Goal: Task Accomplishment & Management: Use online tool/utility

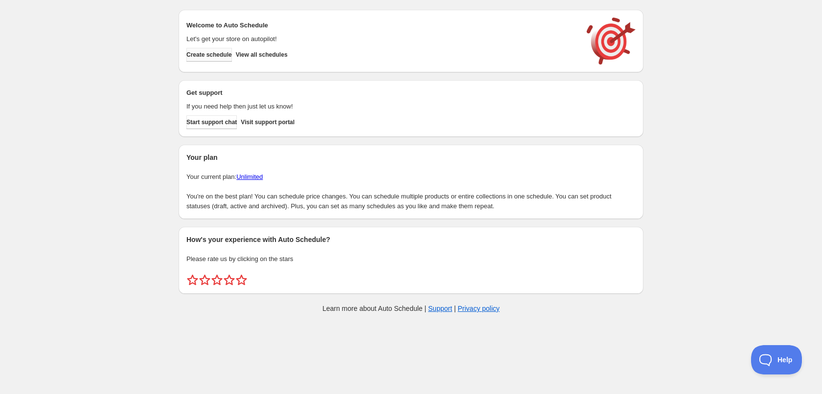
click at [217, 57] on span "Create schedule" at bounding box center [209, 55] width 46 height 8
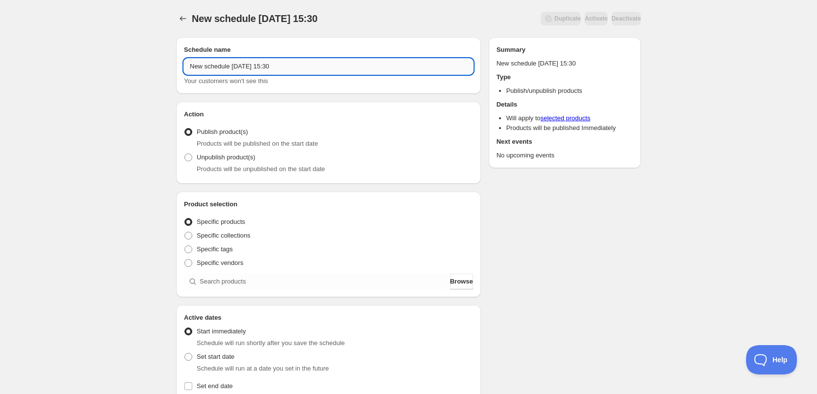
click at [328, 63] on input "New schedule [DATE] 15:30" at bounding box center [328, 67] width 289 height 16
type input "[DATE]"
click at [92, 130] on div "[DATE]. This page is ready [DATE] Duplicate Activate Deactivate More actions Du…" at bounding box center [408, 373] width 817 height 746
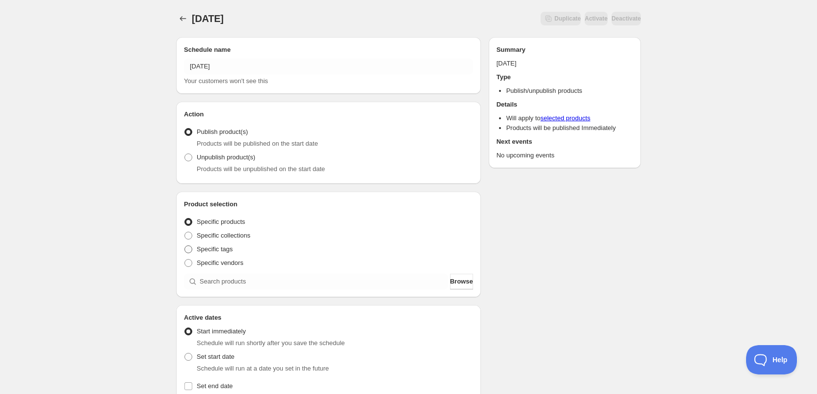
click at [188, 251] on span at bounding box center [188, 250] width 8 height 8
click at [185, 246] on input "Specific tags" at bounding box center [184, 246] width 0 height 0
radio input "true"
click at [190, 229] on label "Specific collections" at bounding box center [217, 236] width 67 height 14
click at [185, 232] on input "Specific collections" at bounding box center [184, 232] width 0 height 0
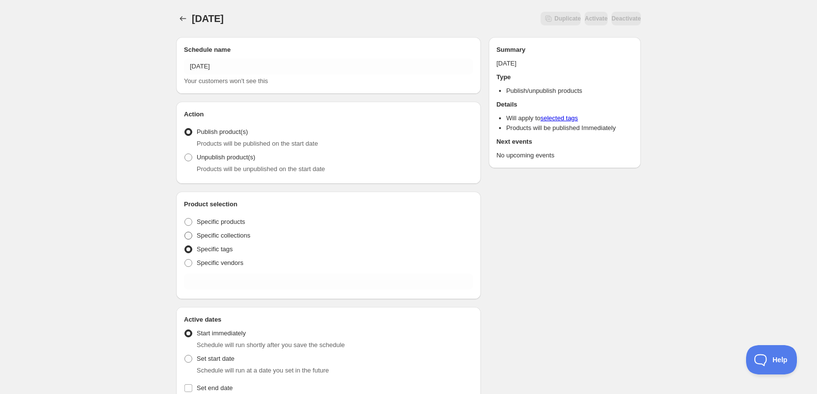
radio input "true"
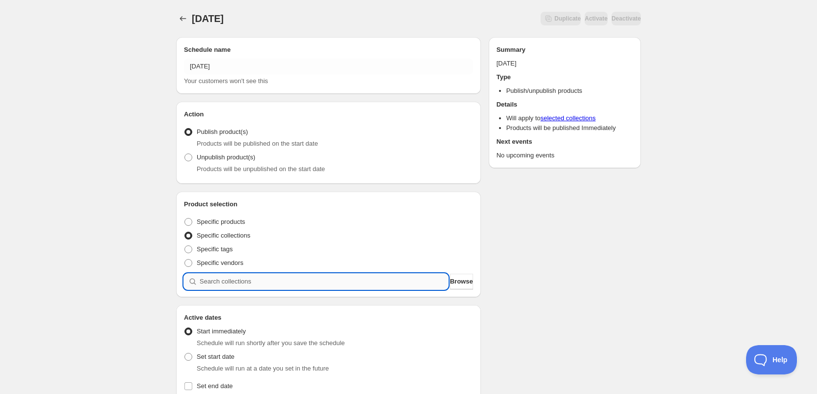
click at [251, 275] on input "search" at bounding box center [324, 282] width 249 height 16
type input "1"
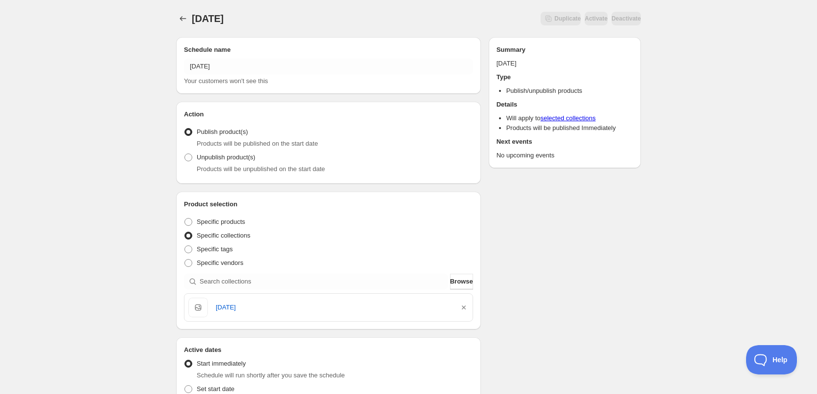
scroll to position [98, 0]
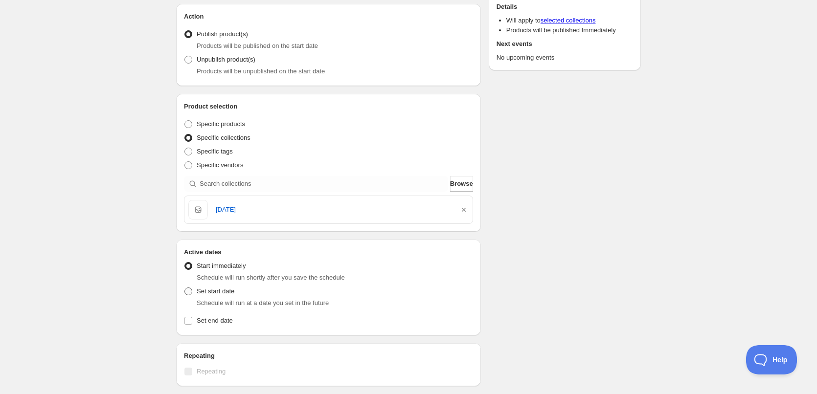
click at [191, 291] on span at bounding box center [188, 292] width 8 height 8
click at [185, 288] on input "Set start date" at bounding box center [184, 288] width 0 height 0
radio input "true"
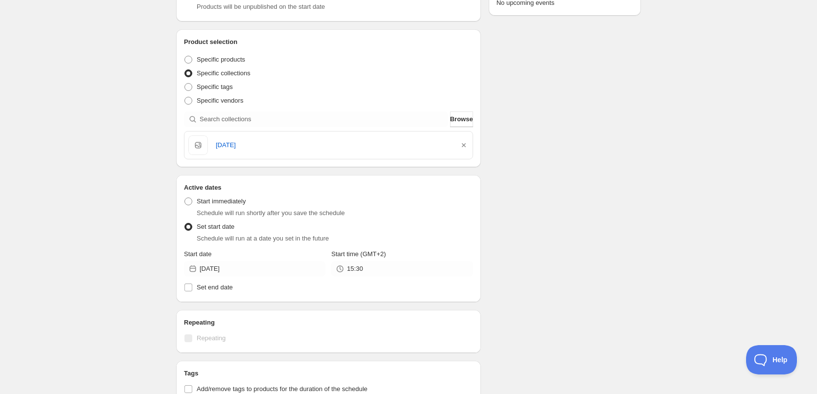
scroll to position [196, 0]
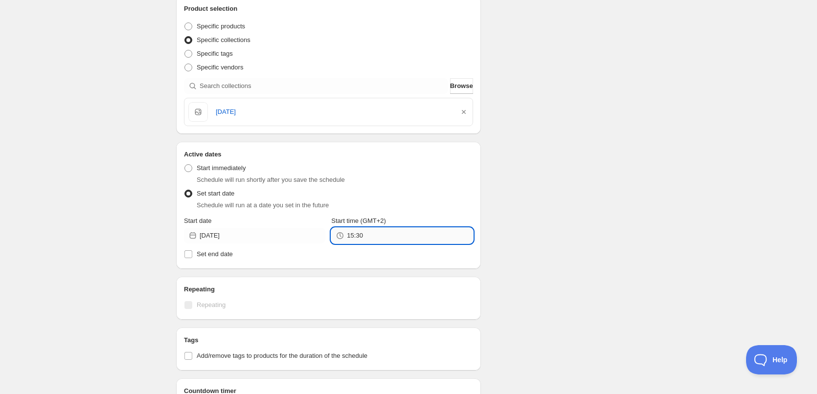
click at [358, 241] on input "15:30" at bounding box center [410, 236] width 126 height 16
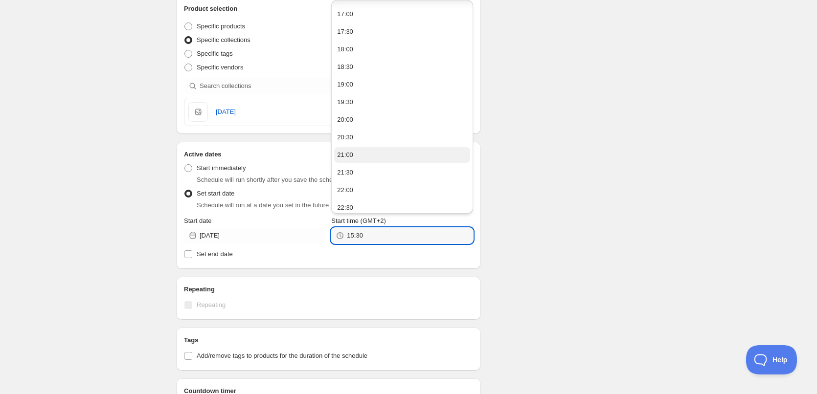
scroll to position [107, 0]
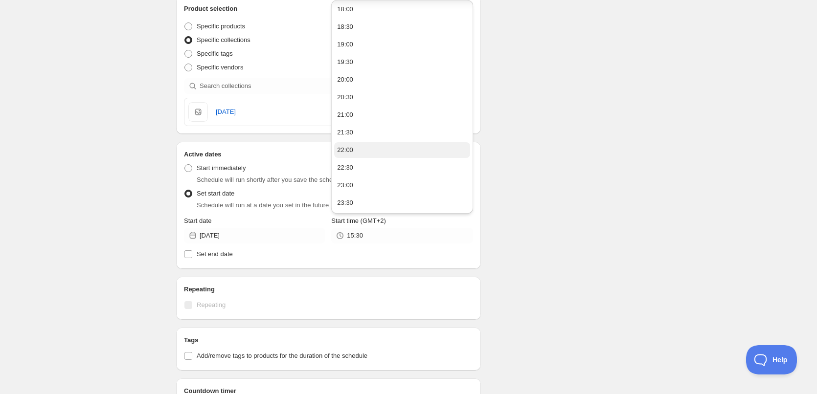
click at [361, 144] on button "22:00" at bounding box center [402, 150] width 136 height 16
type input "22:00"
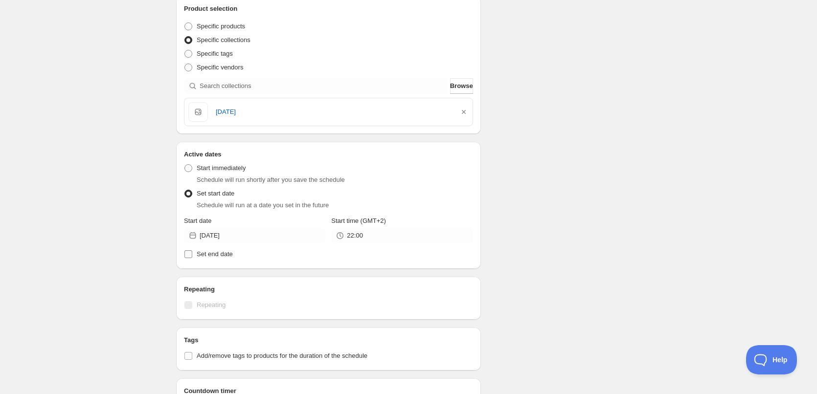
click at [223, 257] on span "Set end date" at bounding box center [215, 254] width 36 height 7
click at [192, 257] on input "Set end date" at bounding box center [188, 255] width 8 height 8
checkbox input "true"
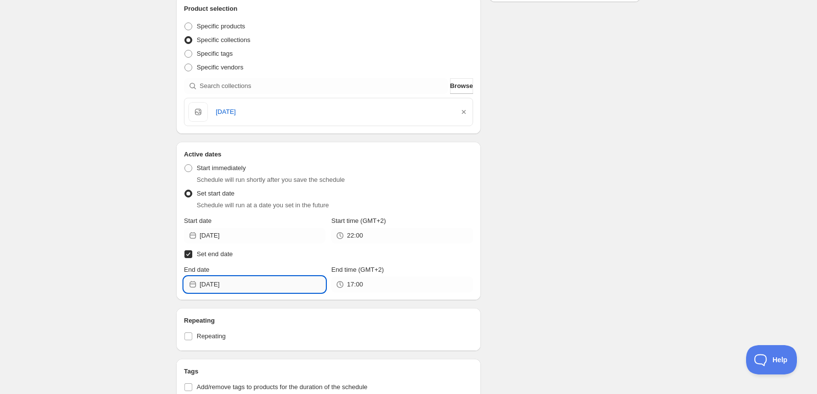
click at [253, 280] on input "[DATE]" at bounding box center [263, 285] width 126 height 16
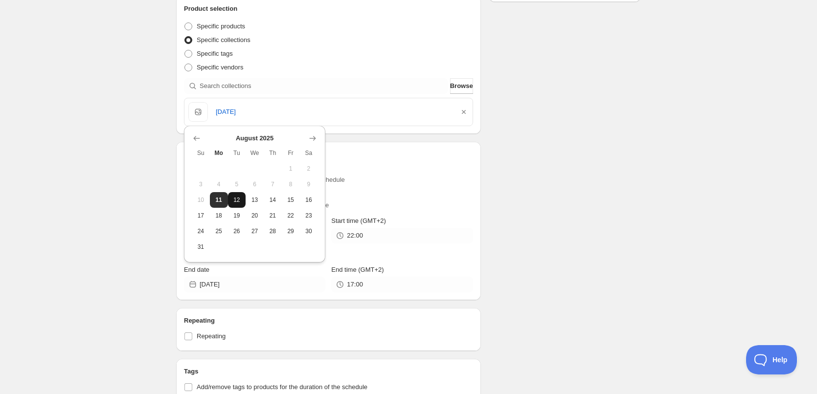
click at [232, 200] on span "12" at bounding box center [237, 200] width 10 height 8
type input "[DATE]"
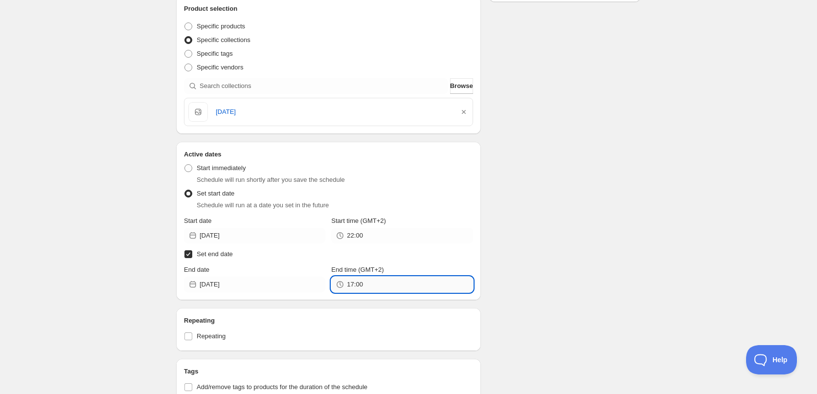
click at [370, 282] on input "17:00" at bounding box center [410, 285] width 126 height 16
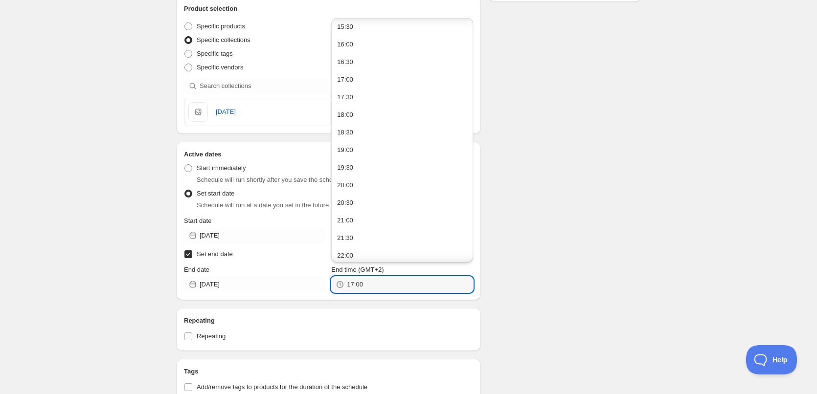
scroll to position [587, 0]
click at [353, 217] on button "22:00" at bounding box center [402, 217] width 136 height 16
click at [358, 286] on input "22:00" at bounding box center [410, 285] width 126 height 16
type input "22:10"
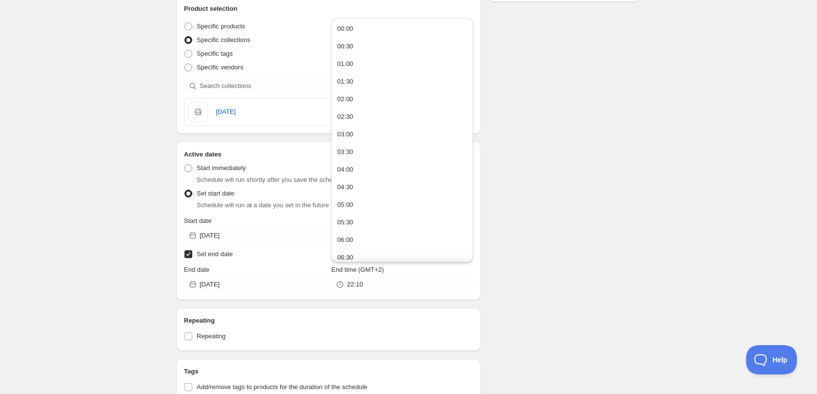
click at [581, 207] on div "Schedule name [DATE] Your customers won't see this Action Action Publish produc…" at bounding box center [404, 253] width 473 height 839
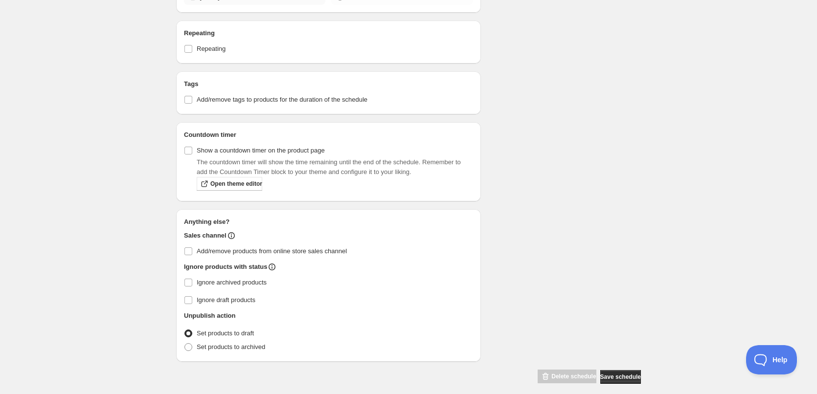
scroll to position [489, 0]
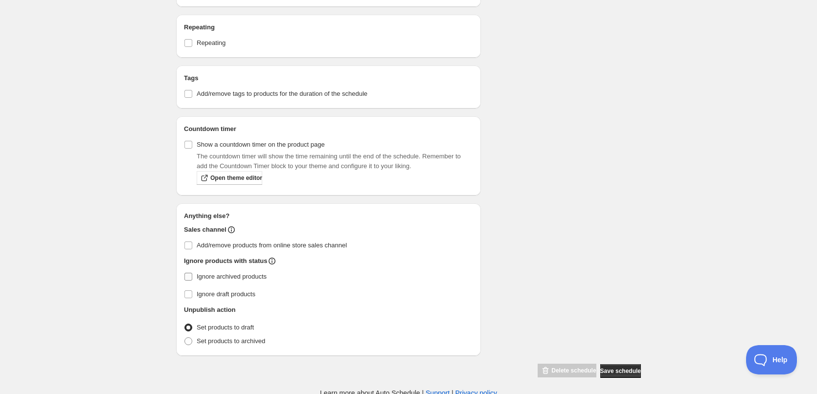
click at [219, 277] on span "Ignore archived products" at bounding box center [232, 276] width 70 height 7
click at [192, 277] on input "Ignore archived products" at bounding box center [188, 277] width 8 height 8
checkbox input "true"
click at [232, 339] on span "Set products to archived" at bounding box center [231, 341] width 69 height 7
click at [185, 338] on input "Set products to archived" at bounding box center [184, 338] width 0 height 0
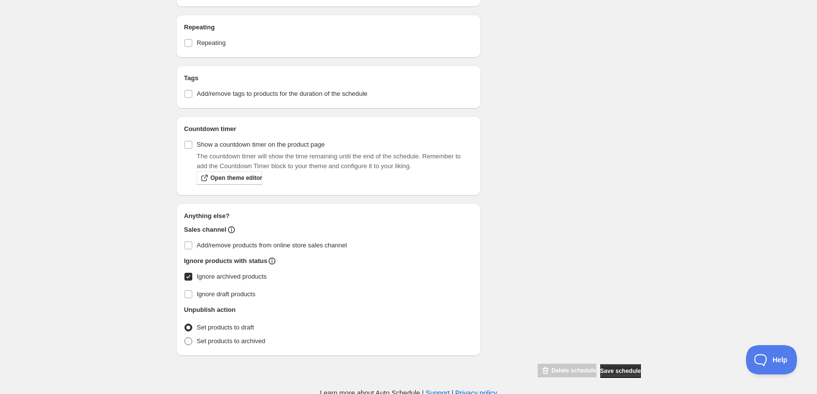
radio input "true"
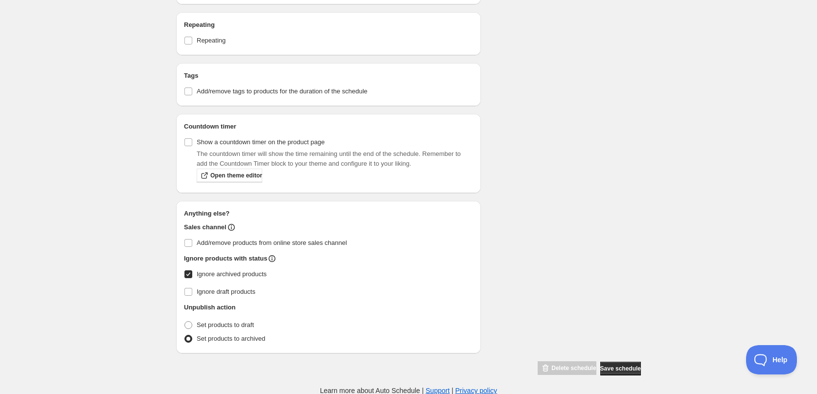
scroll to position [492, 0]
click at [615, 366] on span "Save schedule" at bounding box center [620, 369] width 41 height 8
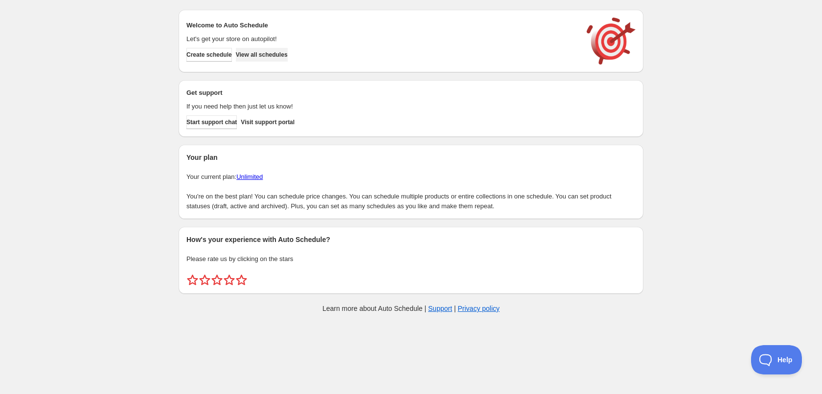
click at [277, 57] on span "View all schedules" at bounding box center [262, 55] width 52 height 8
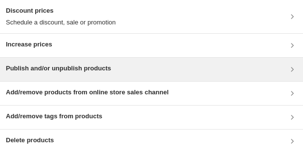
click at [66, 72] on h3 "Publish and/or unpublish products" at bounding box center [58, 69] width 105 height 10
